Goal: Navigation & Orientation: Go to known website

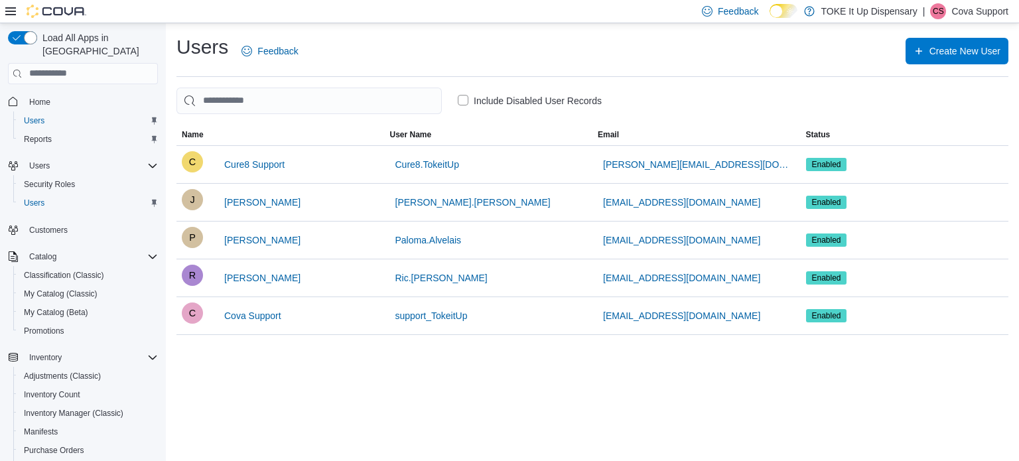
click at [971, 11] on p "Cova Support" at bounding box center [980, 11] width 57 height 16
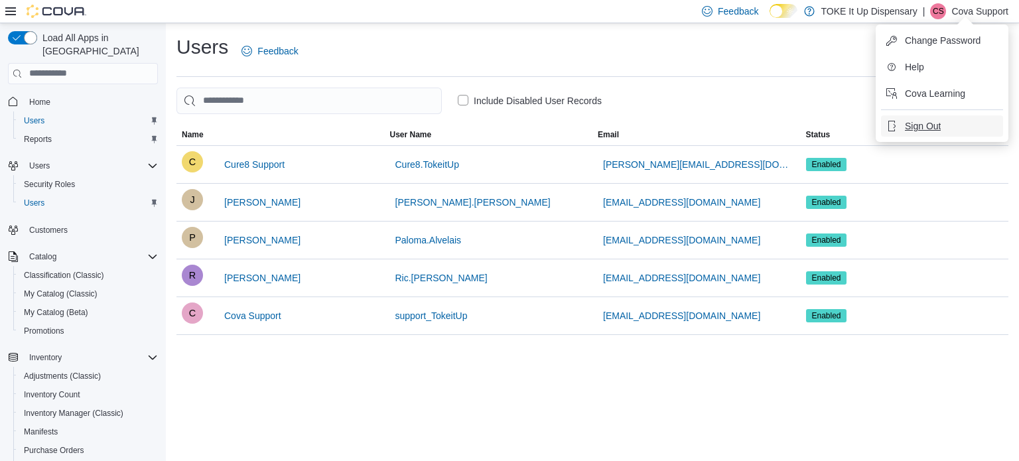
click at [939, 127] on span "Sign Out" at bounding box center [923, 125] width 36 height 13
